Goal: Information Seeking & Learning: Learn about a topic

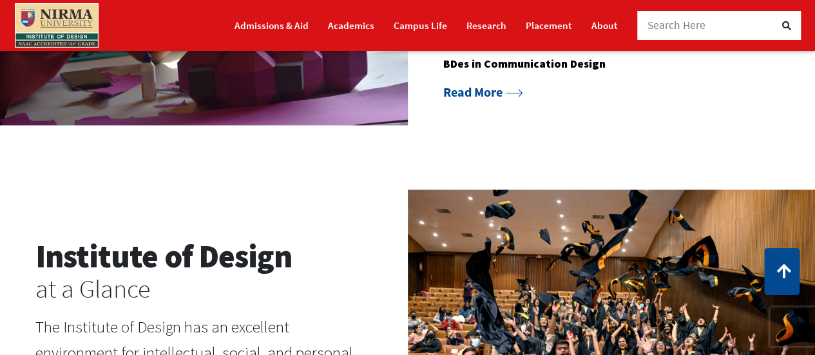
scroll to position [1095, 0]
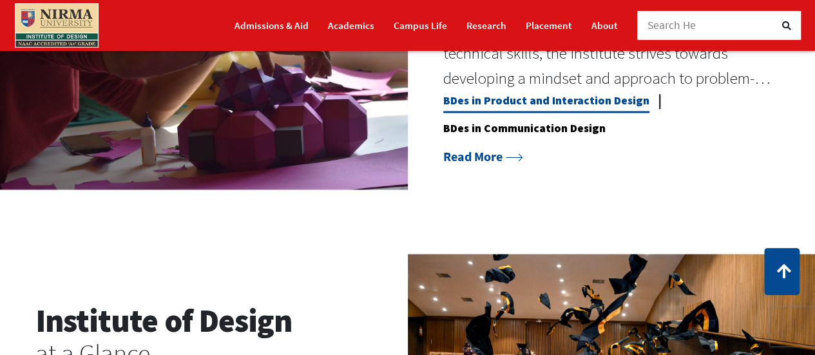
click at [604, 99] on link "BDes in Product and Interaction Design" at bounding box center [546, 102] width 206 height 19
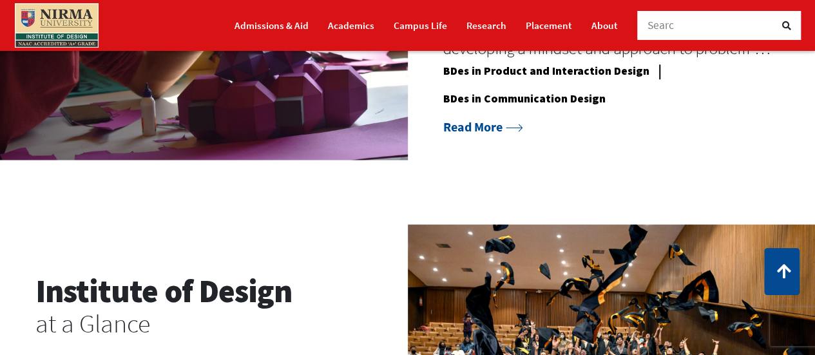
scroll to position [1123, 0]
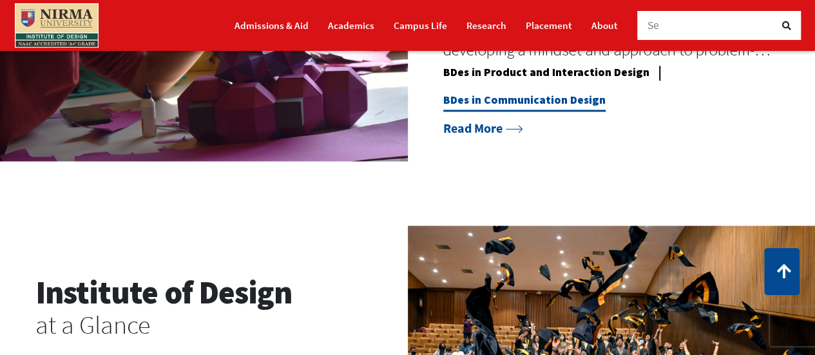
click at [555, 110] on link "BDes in Communication Design" at bounding box center [524, 101] width 162 height 19
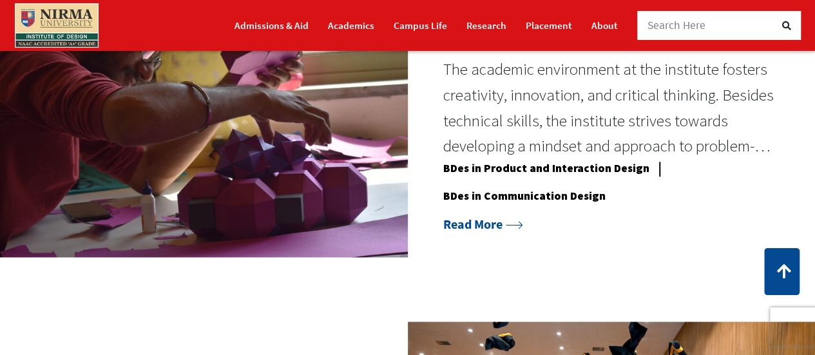
scroll to position [1031, 0]
